Goal: Answer question/provide support: Share knowledge or assist other users

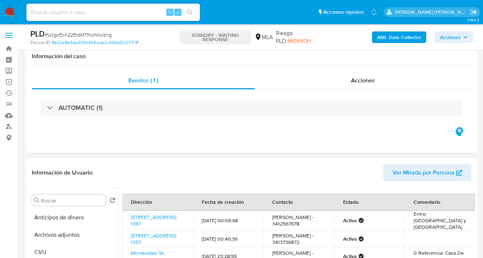
select select "10"
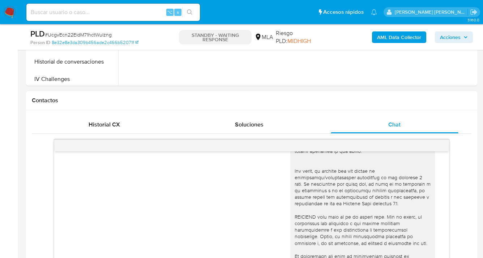
scroll to position [303, 0]
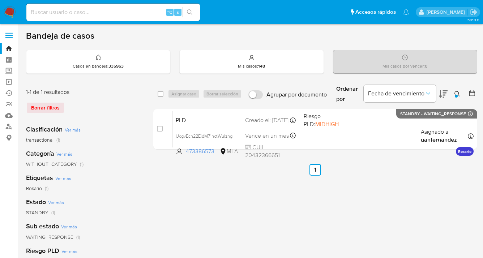
click at [458, 93] on icon at bounding box center [458, 94] width 6 height 6
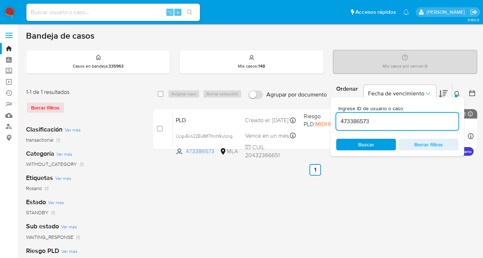
drag, startPoint x: 374, startPoint y: 122, endPoint x: 345, endPoint y: 118, distance: 29.3
click at [333, 117] on div "Ingrese ID de usuario o caso 473386573 Buscar Borrar filtros" at bounding box center [398, 126] width 134 height 59
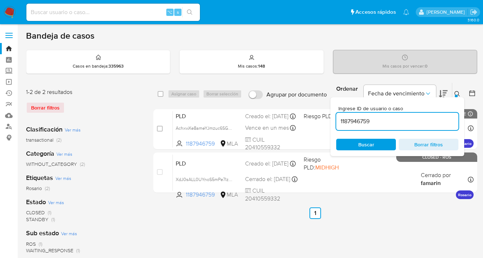
click at [458, 92] on icon at bounding box center [458, 94] width 6 height 6
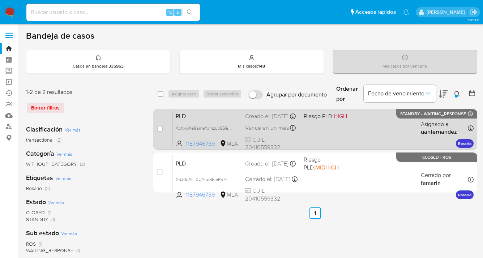
click at [354, 134] on div "PLD AchxwXe8ameYJmzuc6SG0r3Z 1187946759 MLA Riesgo PLD: HIGH Creado el: 12/09/2…" at bounding box center [323, 129] width 301 height 37
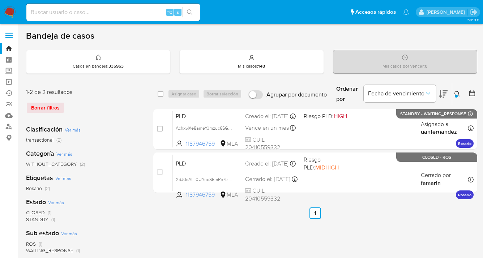
click at [456, 93] on icon at bounding box center [458, 94] width 6 height 6
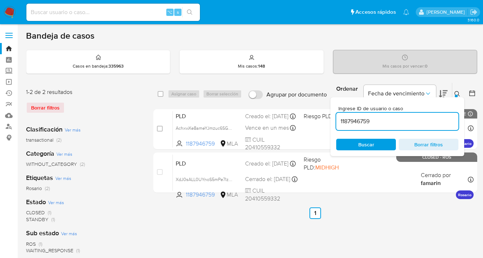
drag, startPoint x: 392, startPoint y: 123, endPoint x: 360, endPoint y: 115, distance: 34.0
click at [338, 117] on input "1187946759" at bounding box center [397, 121] width 122 height 9
type input "123739790"
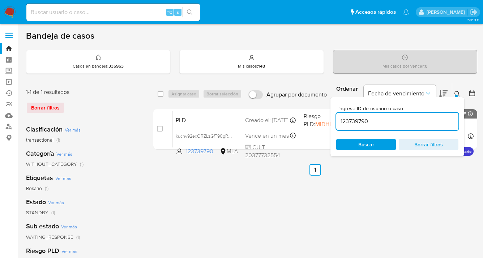
click at [459, 92] on icon at bounding box center [457, 93] width 5 height 5
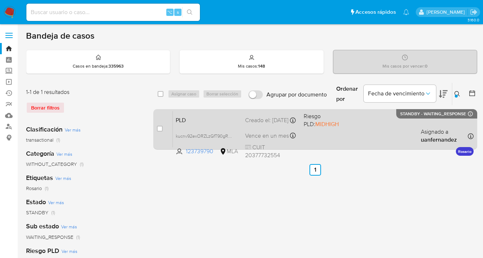
click at [376, 129] on div "PLD kucnv92exORZLzGfT90gRwnP 123739790 MLA Riesgo PLD: MIDHIGH Creado el: 12/09…" at bounding box center [323, 129] width 301 height 37
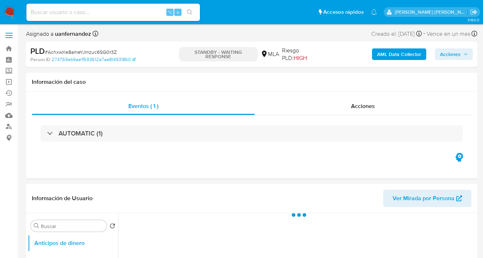
select select "10"
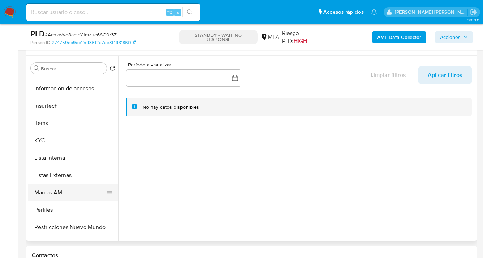
scroll to position [340, 0]
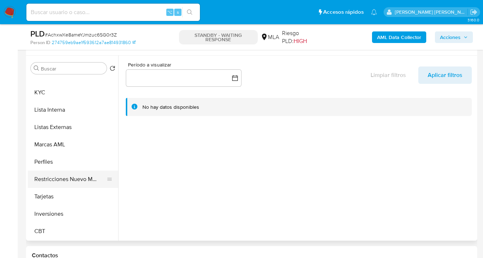
click at [67, 180] on button "Restricciones Nuevo Mundo" at bounding box center [70, 179] width 85 height 17
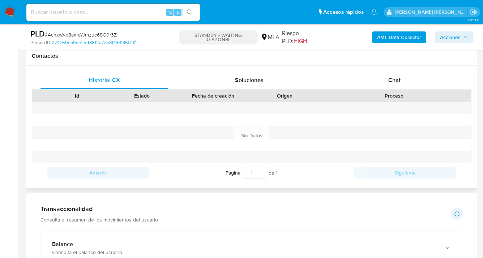
scroll to position [483, 0]
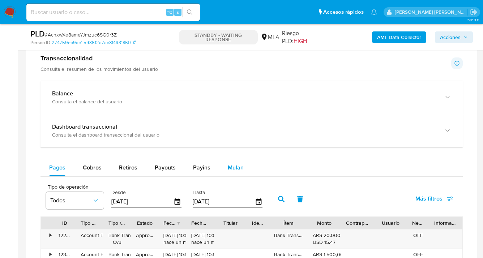
click at [239, 168] on span "Mulan" at bounding box center [236, 168] width 16 height 8
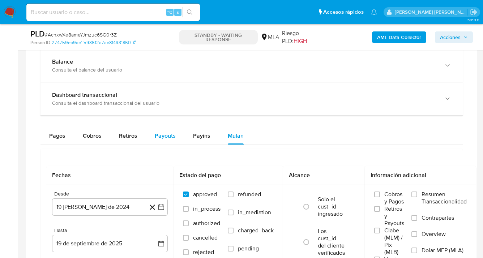
scroll to position [550, 0]
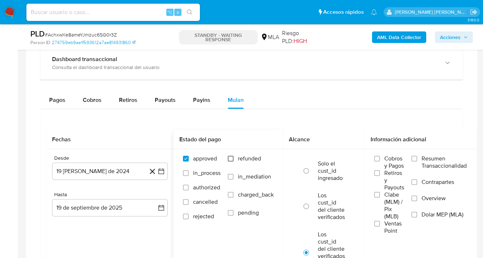
click at [232, 159] on input "refunded" at bounding box center [231, 159] width 6 height 6
checkbox input "true"
click at [417, 214] on input "Dolar MEP (MLA)" at bounding box center [415, 215] width 6 height 6
click at [121, 172] on button "19 [PERSON_NAME] de 2024" at bounding box center [110, 171] width 116 height 17
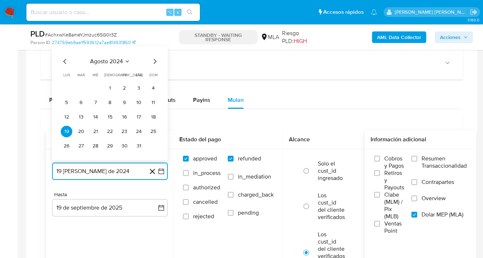
click at [153, 61] on icon "Mes siguiente" at bounding box center [154, 61] width 9 height 9
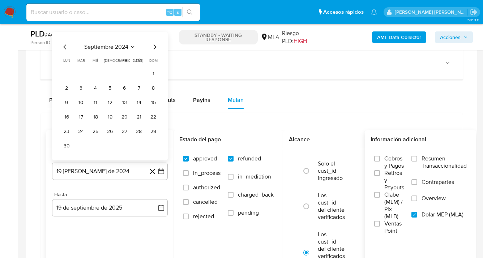
click at [153, 62] on span "dom" at bounding box center [153, 60] width 8 height 5
click at [154, 55] on div "septiembre 2024 septiembre 2024 lun lunes mar martes mié miércoles jue jueves v…" at bounding box center [110, 97] width 98 height 109
click at [154, 49] on icon "Mes siguiente" at bounding box center [154, 47] width 9 height 9
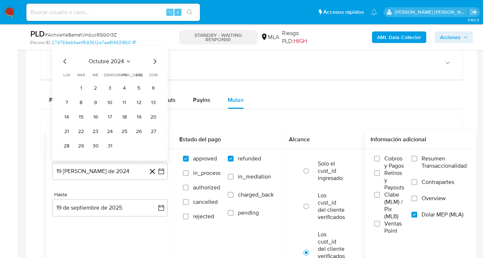
click at [156, 61] on icon "Mes siguiente" at bounding box center [154, 61] width 9 height 9
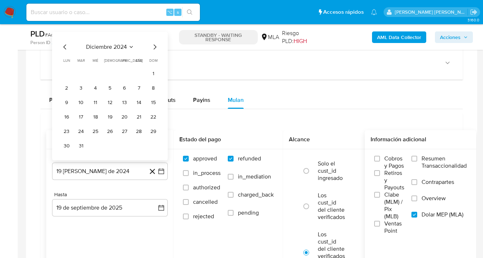
click at [154, 53] on div "diciembre 2024 diciembre 2024 lun lunes mar martes mié miércoles jue jueves vie…" at bounding box center [110, 97] width 98 height 109
click at [154, 50] on icon "Mes siguiente" at bounding box center [154, 47] width 9 height 9
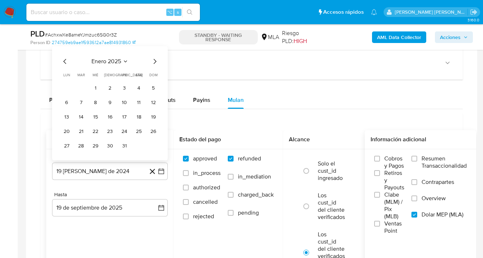
click at [155, 58] on icon "Mes siguiente" at bounding box center [154, 61] width 9 height 9
click at [156, 62] on icon "Mes siguiente" at bounding box center [155, 61] width 3 height 5
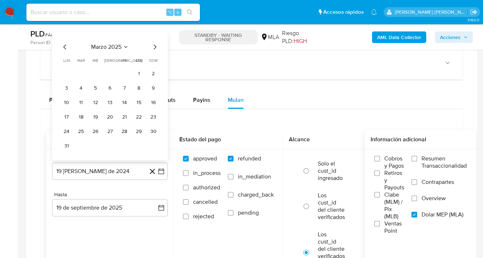
click at [152, 53] on div "marzo 2025 marzo 2025 lun lunes mar martes mié miércoles jue jueves vie viernes…" at bounding box center [110, 97] width 98 height 109
click at [153, 49] on icon "Mes siguiente" at bounding box center [154, 47] width 9 height 9
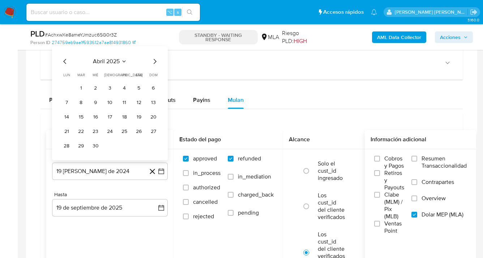
drag, startPoint x: 154, startPoint y: 59, endPoint x: 154, endPoint y: 62, distance: 3.6
click at [154, 59] on icon "Mes siguiente" at bounding box center [154, 61] width 9 height 9
click at [154, 63] on icon "Mes siguiente" at bounding box center [154, 61] width 9 height 9
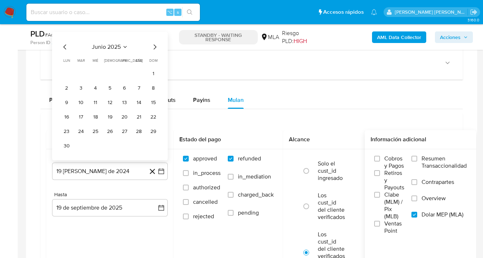
click at [155, 46] on icon "Mes siguiente" at bounding box center [154, 47] width 9 height 9
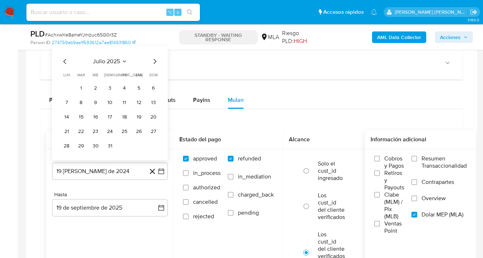
click at [154, 61] on icon "Mes siguiente" at bounding box center [154, 61] width 9 height 9
click at [124, 87] on button "1" at bounding box center [125, 88] width 12 height 12
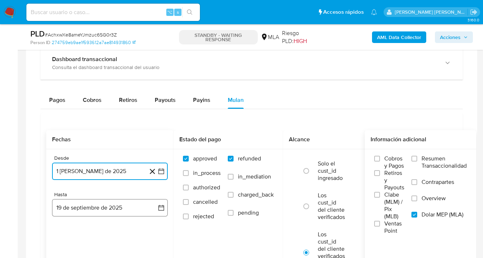
click at [139, 211] on button "19 de septiembre de 2025" at bounding box center [110, 207] width 116 height 17
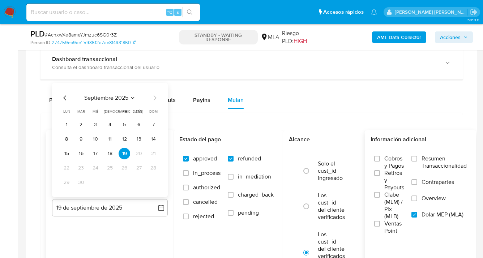
click at [65, 101] on icon "Mes anterior" at bounding box center [65, 98] width 9 height 9
click at [152, 183] on button "31" at bounding box center [154, 183] width 12 height 12
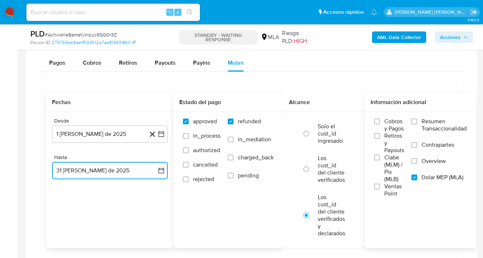
scroll to position [617, 0]
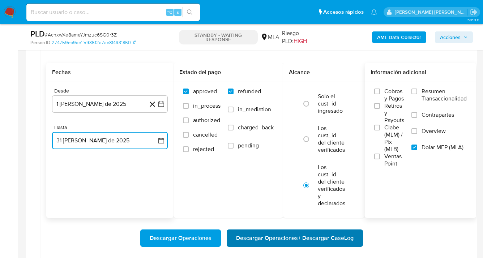
click at [289, 239] on span "Descargar Operaciones + Descargar CaseLog" at bounding box center [295, 238] width 118 height 16
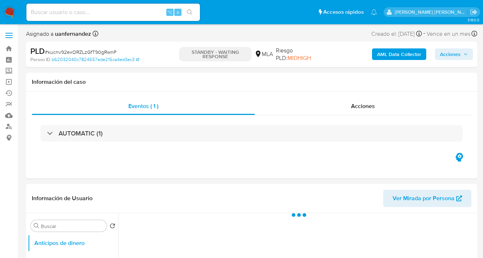
select select "10"
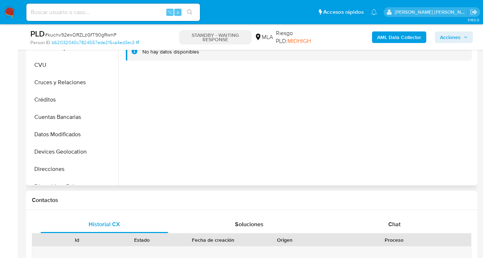
scroll to position [205, 0]
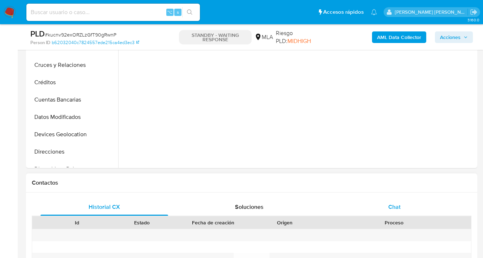
click at [394, 211] on span "Chat" at bounding box center [395, 207] width 12 height 8
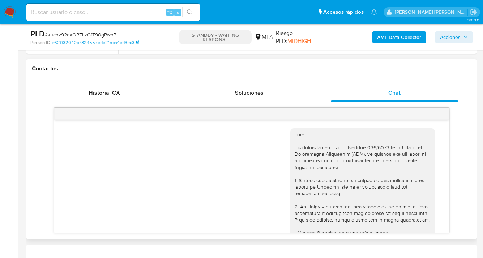
scroll to position [303, 0]
